Goal: Find specific page/section: Find specific page/section

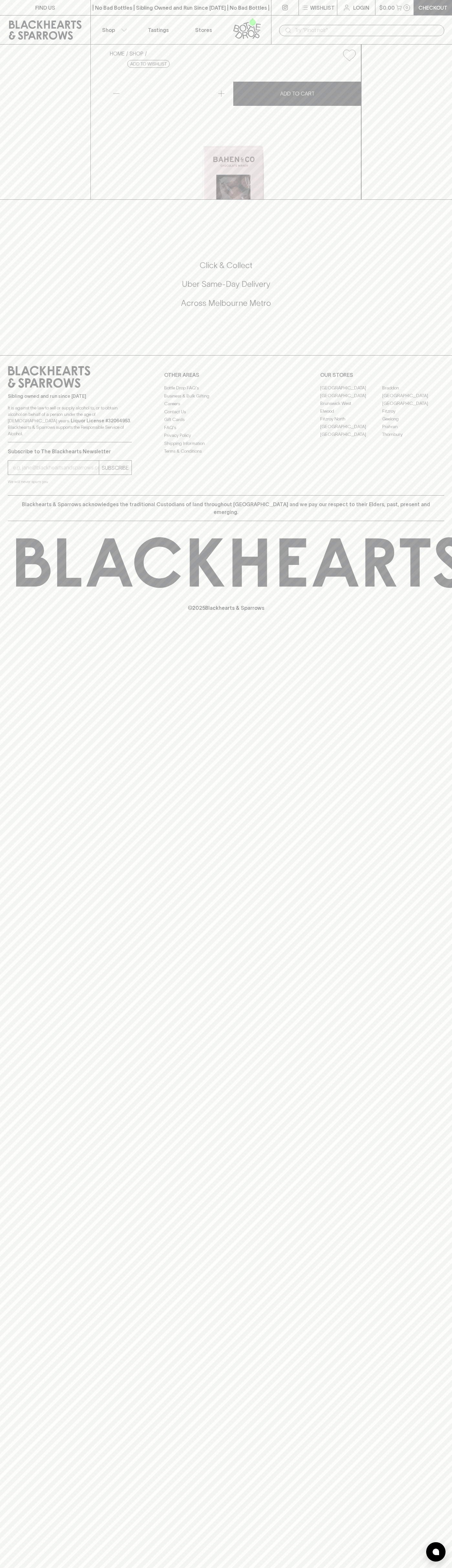
click at [208, 18] on link "Stores" at bounding box center [203, 29] width 45 height 29
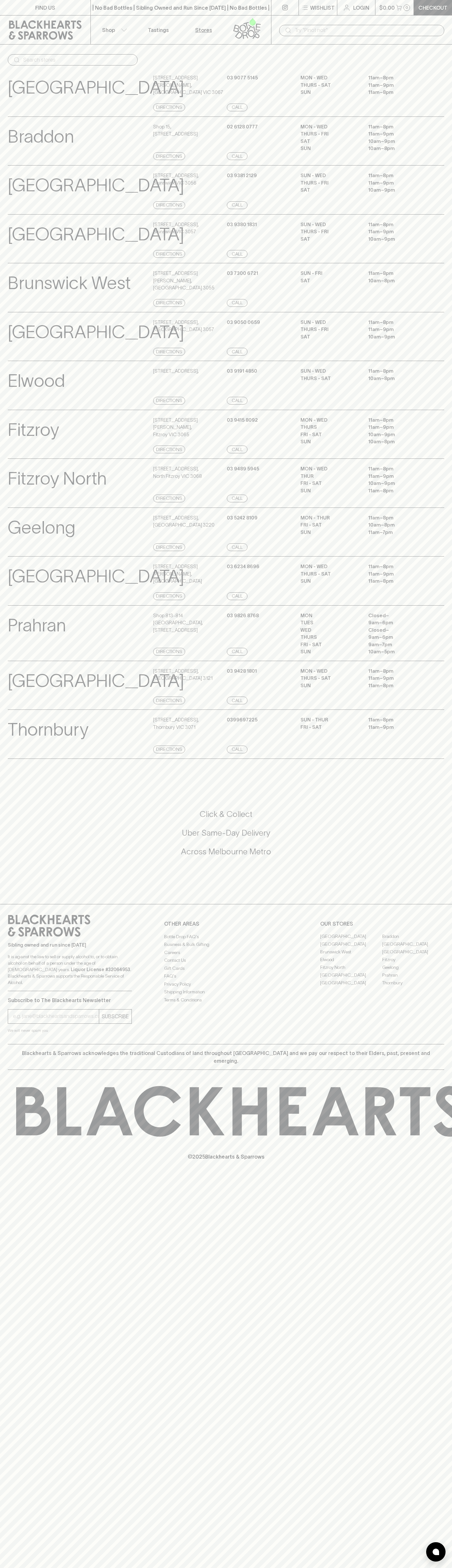
click at [216, 1567] on html "FIND US | No Bad Bottles | Sibling Owned and Run Since [DATE] | No Bad Bottles …" at bounding box center [226, 784] width 452 height 1568
click at [23, 362] on div "East Brunswick Village View Store Details 4 Village Avenue , East Brunswick VIC…" at bounding box center [226, 337] width 436 height 49
